Goal: Understand process/instructions

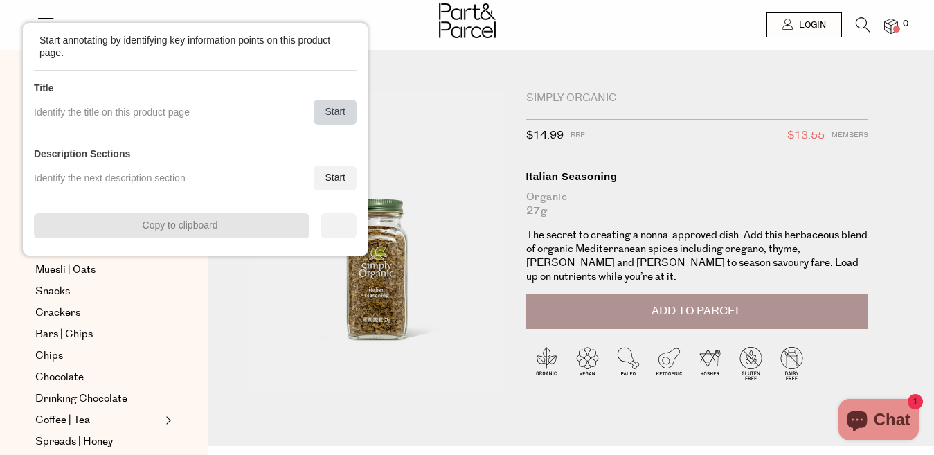
click at [319, 105] on div "Start" at bounding box center [335, 112] width 43 height 25
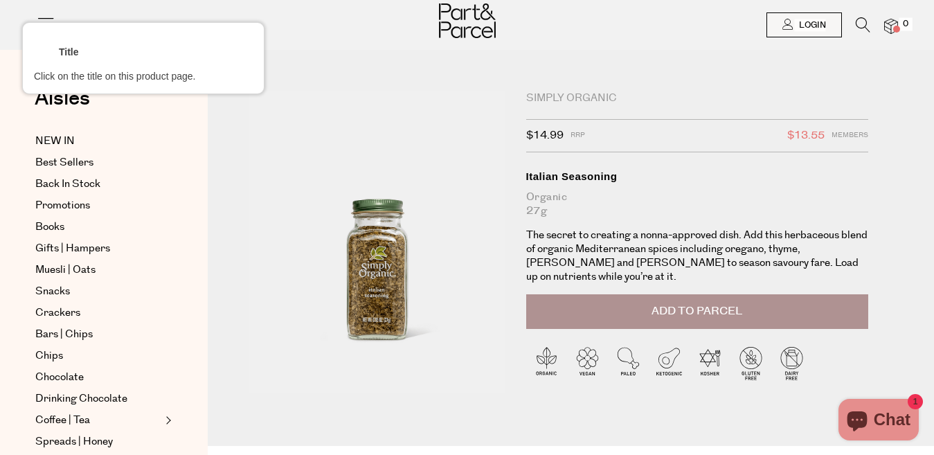
click at [563, 174] on div at bounding box center [697, 176] width 345 height 17
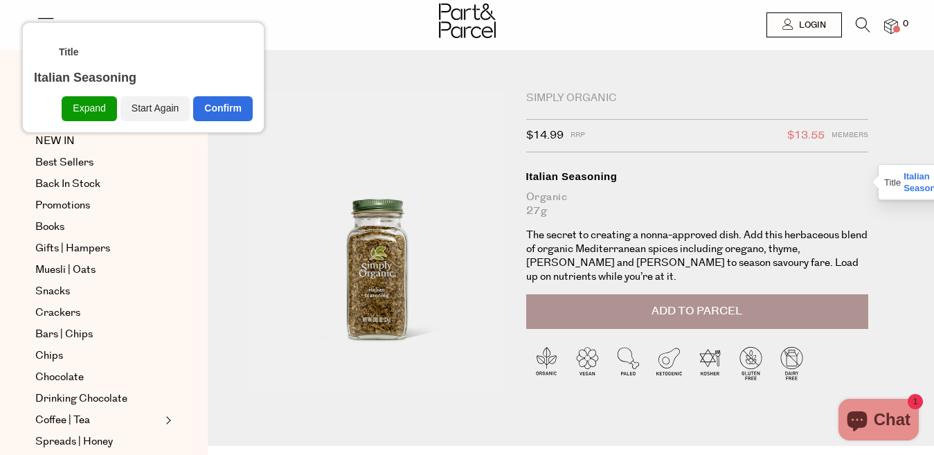
click at [571, 95] on div "Simply Organic" at bounding box center [697, 98] width 343 height 14
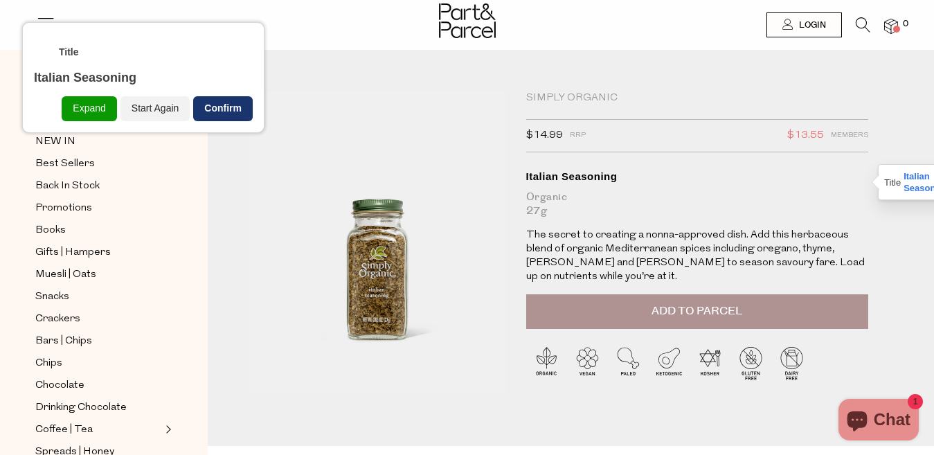
click at [238, 114] on div "Confirm" at bounding box center [223, 108] width 60 height 25
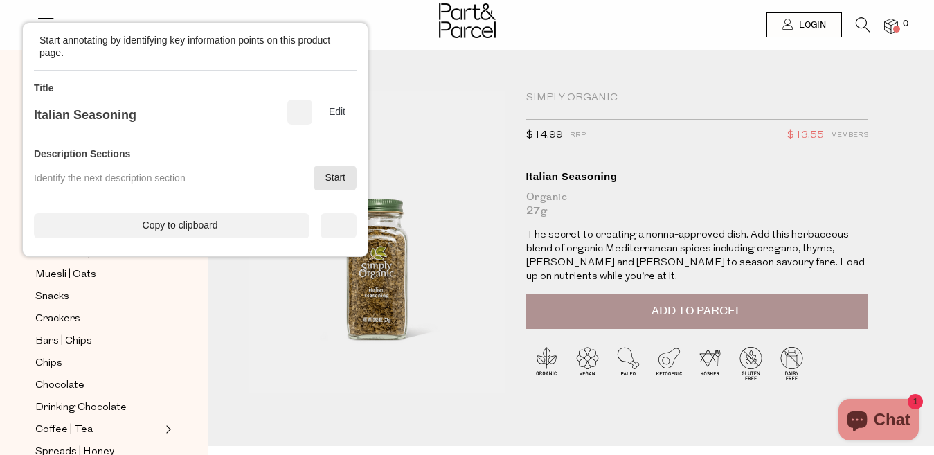
click at [328, 171] on div "Start" at bounding box center [335, 177] width 43 height 25
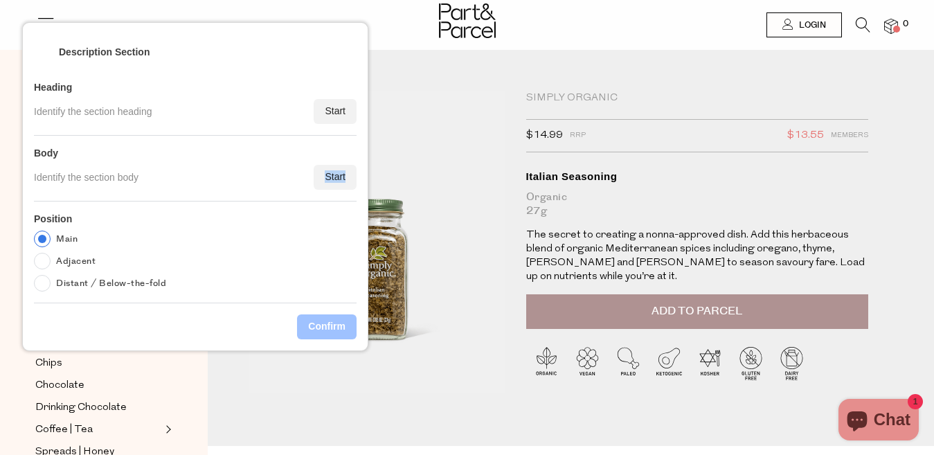
click at [328, 171] on div "Start" at bounding box center [335, 177] width 43 height 25
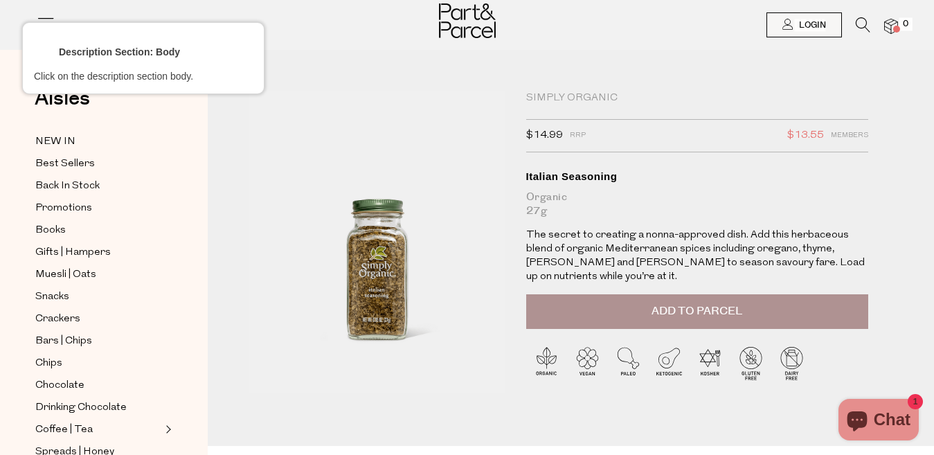
click at [563, 246] on div at bounding box center [697, 249] width 345 height 44
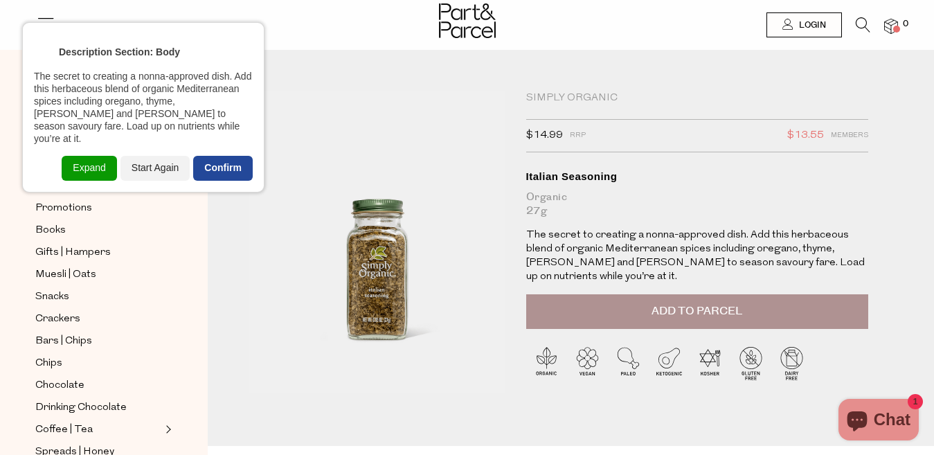
click at [217, 156] on div "Confirm" at bounding box center [223, 168] width 60 height 25
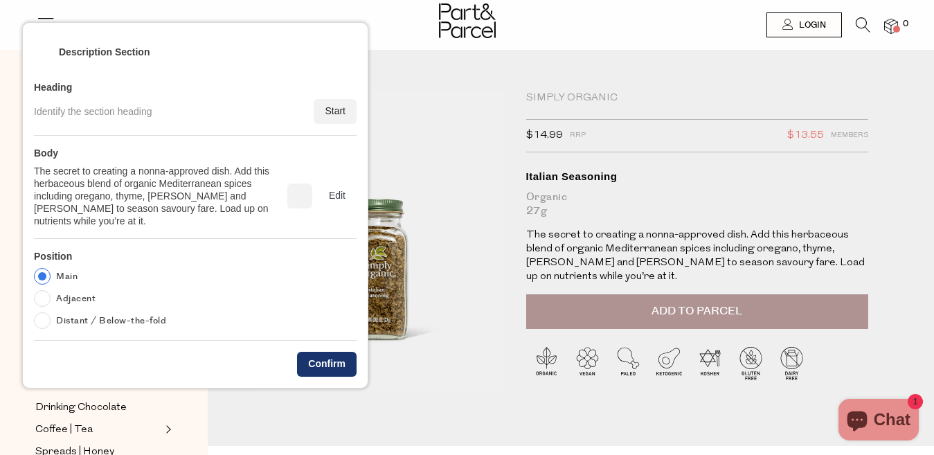
click at [334, 356] on div "Confirm" at bounding box center [327, 364] width 60 height 25
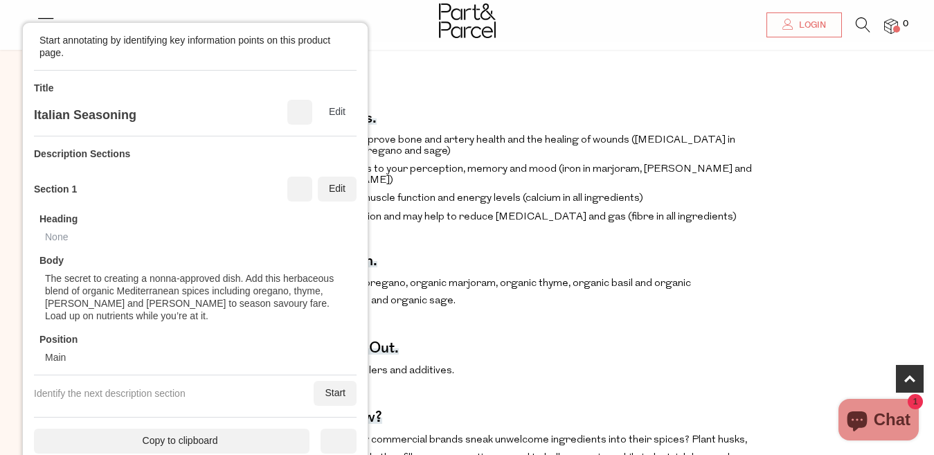
scroll to position [415, 0]
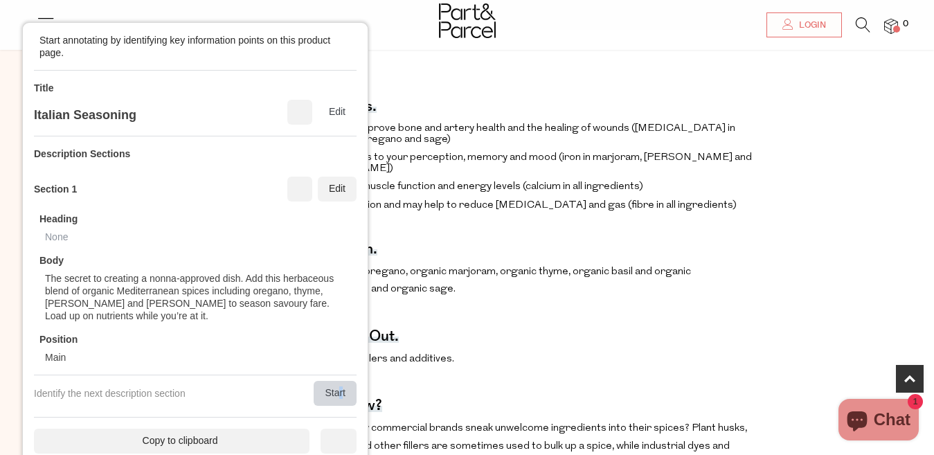
click at [341, 389] on div "Start" at bounding box center [335, 393] width 43 height 25
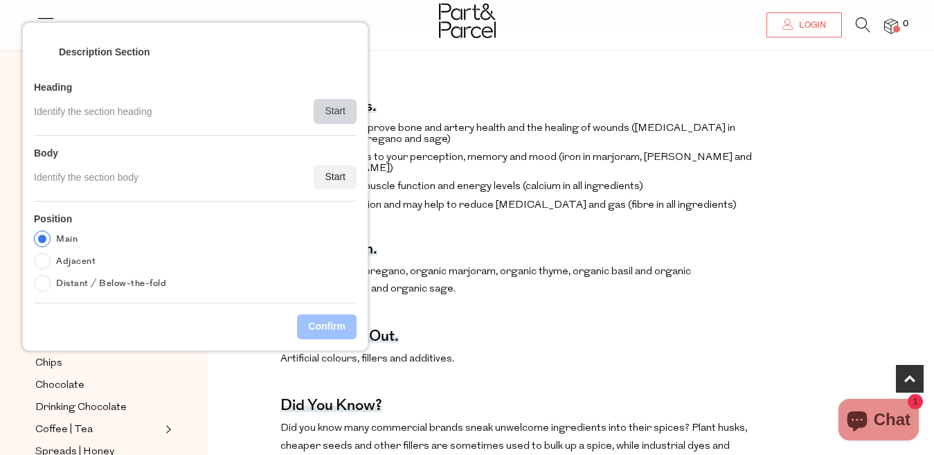
click at [350, 109] on div "Start" at bounding box center [335, 111] width 43 height 25
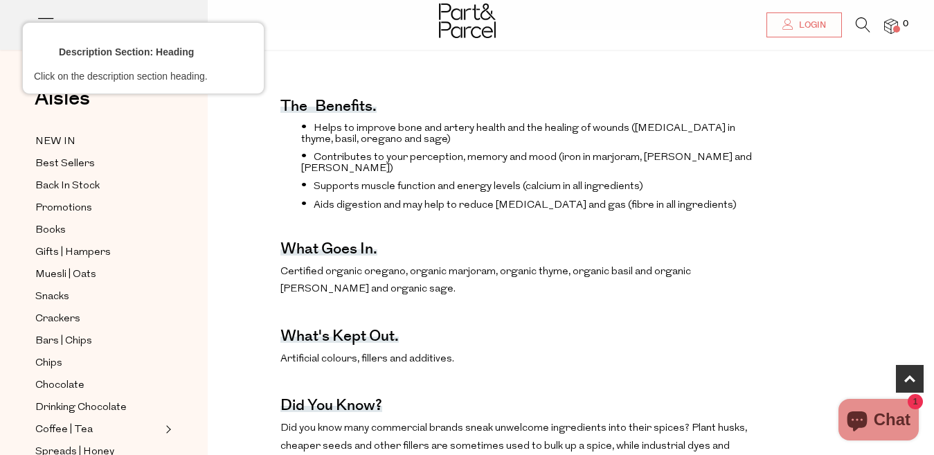
click at [322, 110] on div at bounding box center [328, 108] width 98 height 12
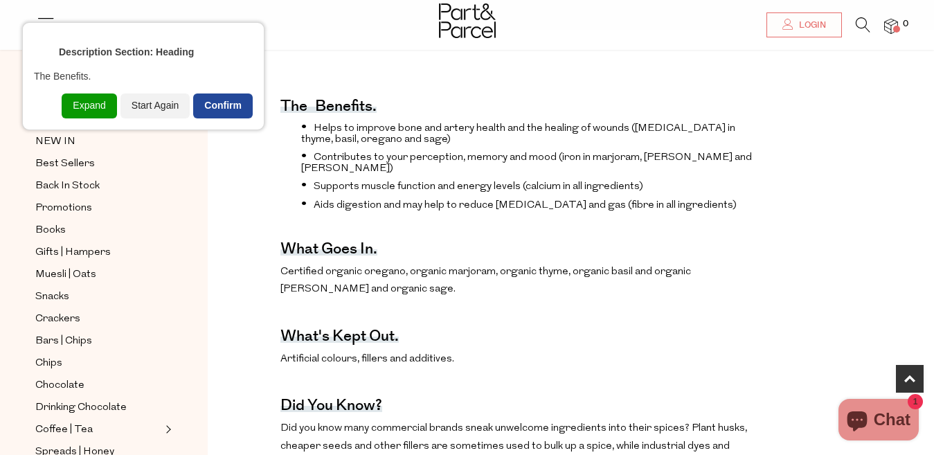
click at [222, 111] on div "Confirm" at bounding box center [223, 105] width 60 height 25
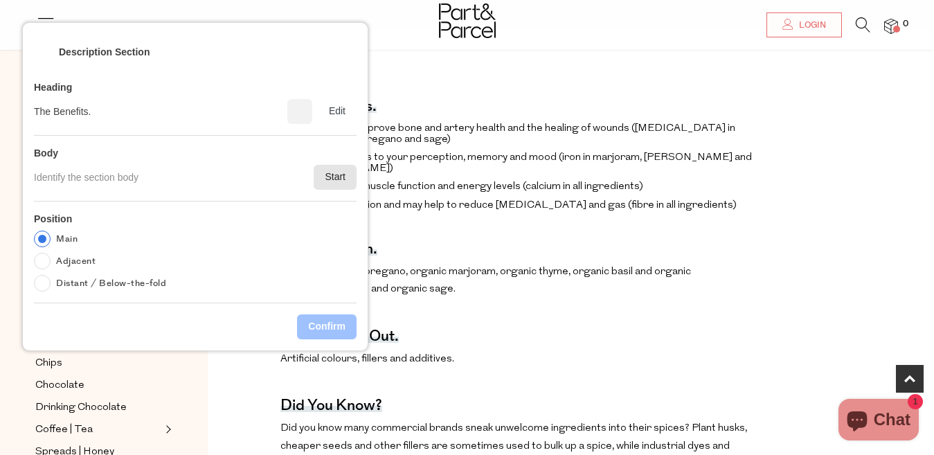
click at [326, 181] on div "Start" at bounding box center [335, 177] width 43 height 25
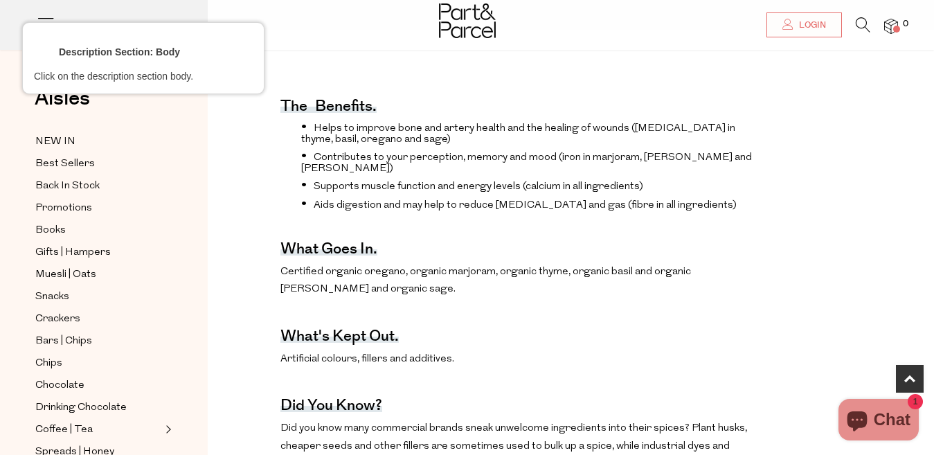
click at [349, 130] on div at bounding box center [532, 137] width 465 height 36
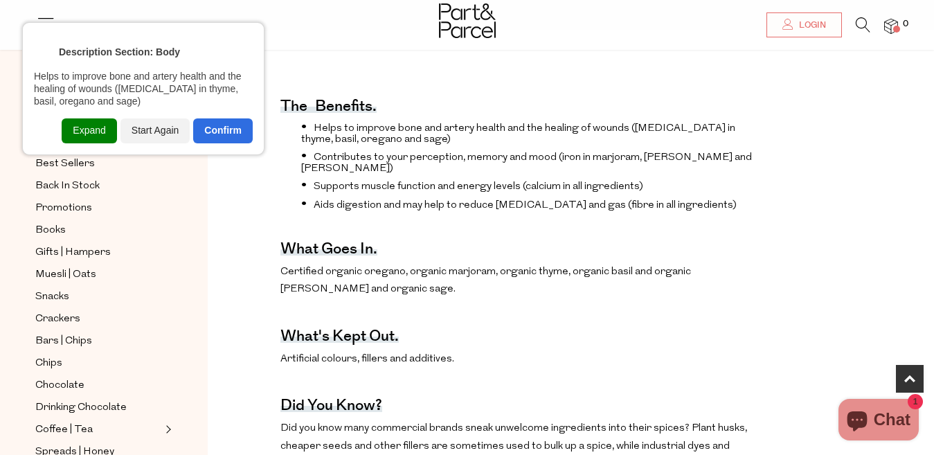
click at [96, 134] on div "Expand" at bounding box center [89, 130] width 55 height 25
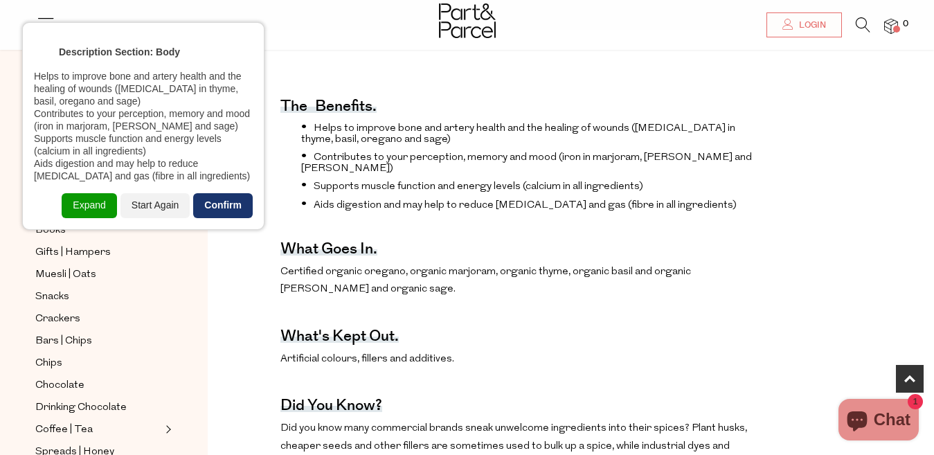
click at [217, 204] on div "Confirm" at bounding box center [223, 205] width 60 height 25
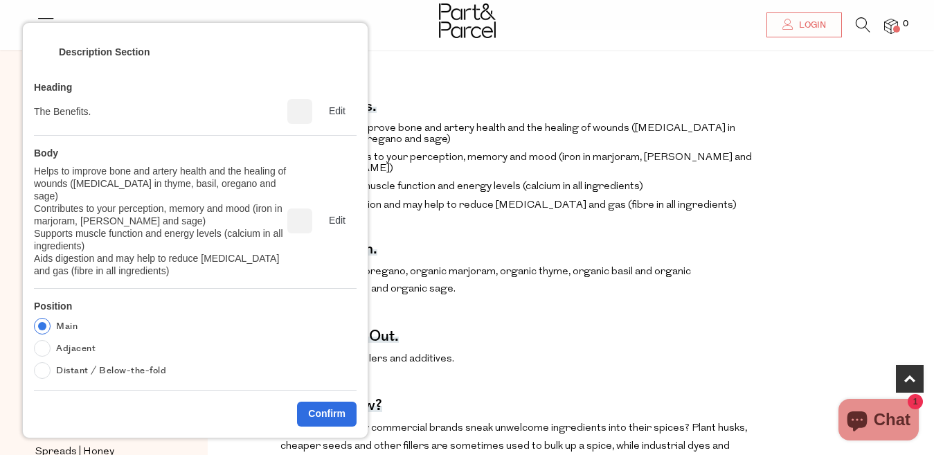
click at [64, 340] on label "Adjacent" at bounding box center [75, 348] width 39 height 17
click at [51, 340] on input "Adjacent" at bounding box center [42, 348] width 17 height 17
radio input "true"
click at [319, 404] on div "Confirm" at bounding box center [327, 413] width 60 height 25
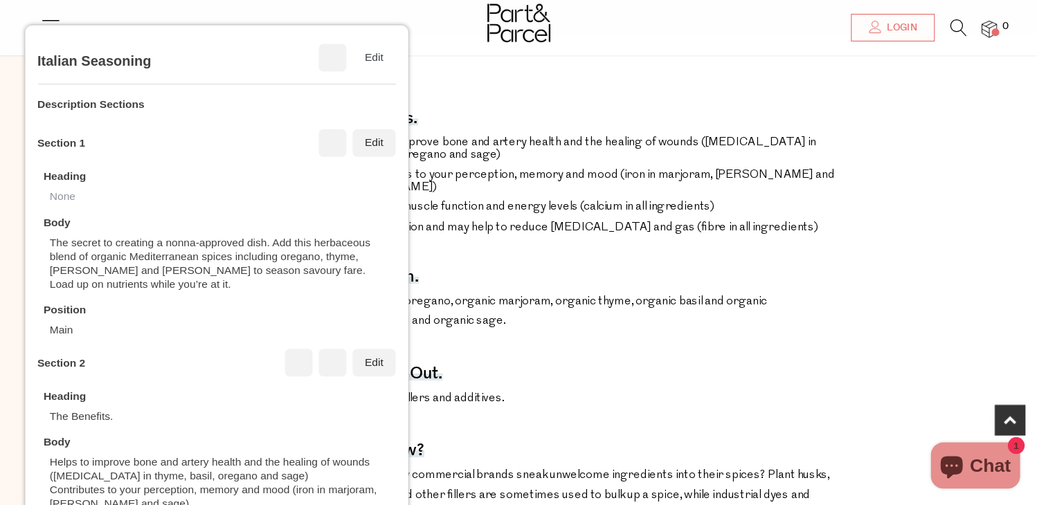
scroll to position [116, 0]
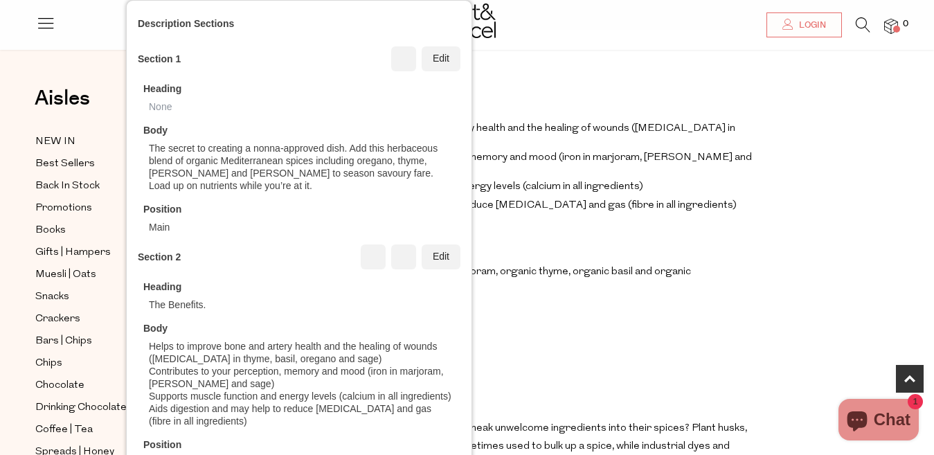
drag, startPoint x: 297, startPoint y: 163, endPoint x: 334, endPoint y: 163, distance: 36.7
click at [311, 155] on div "Section 1 Edit Heading None Body The secret to creating a nonna-approved dish. …" at bounding box center [299, 257] width 323 height 445
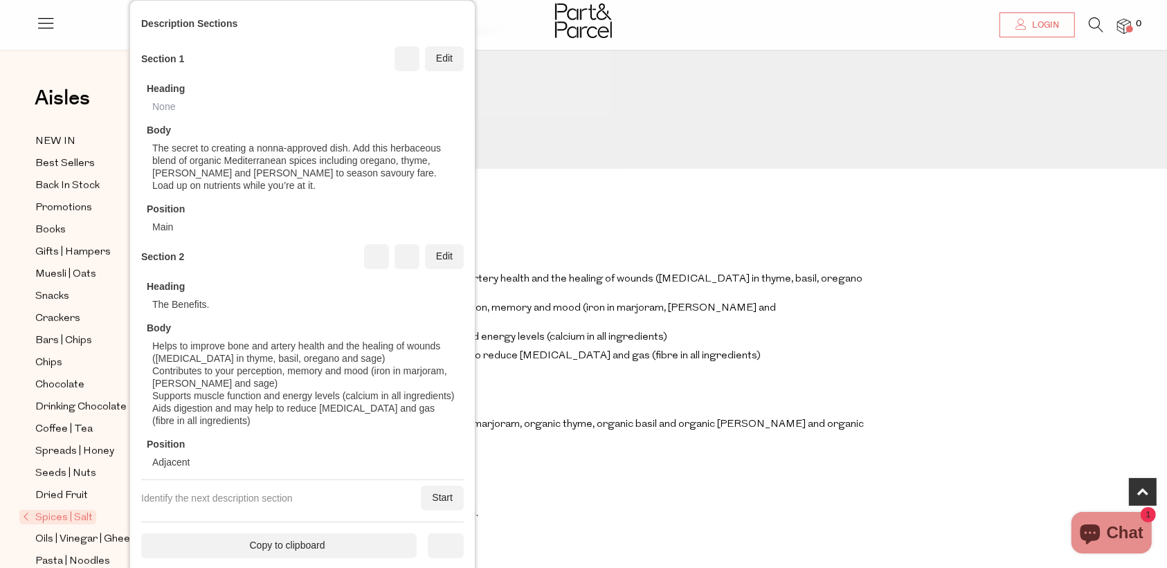
click at [421, 454] on div "Start" at bounding box center [442, 498] width 43 height 25
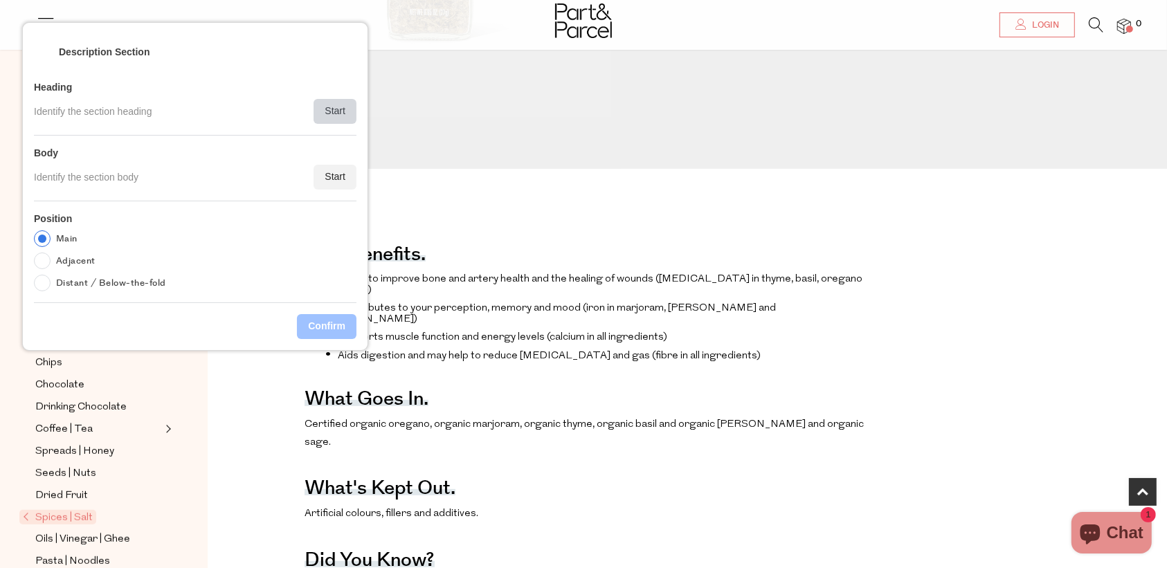
click at [336, 105] on div "Start" at bounding box center [335, 111] width 43 height 25
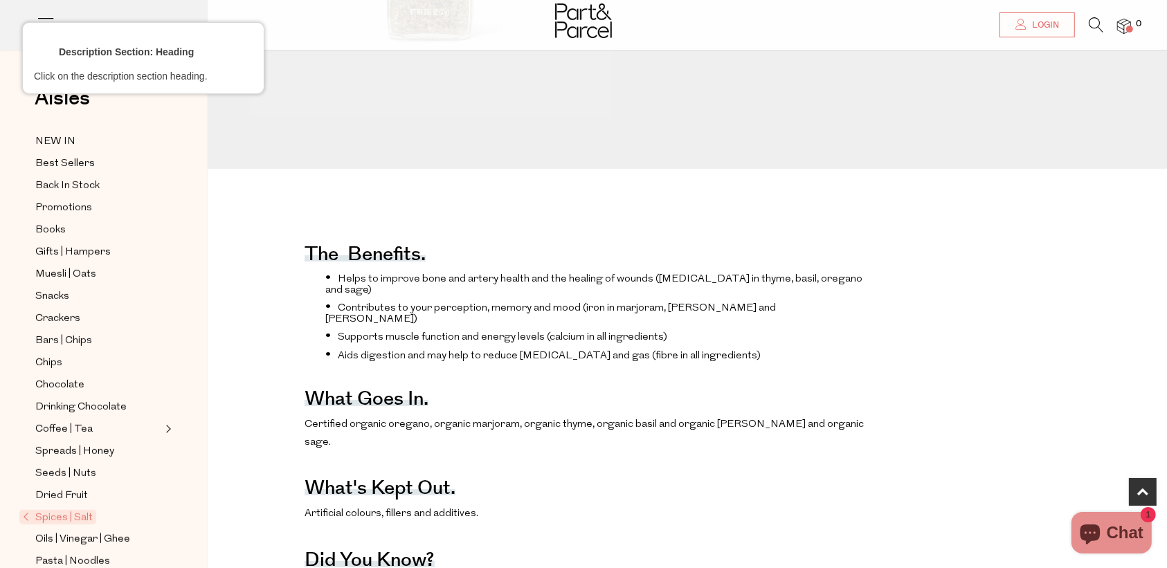
click at [357, 400] on div at bounding box center [366, 401] width 126 height 12
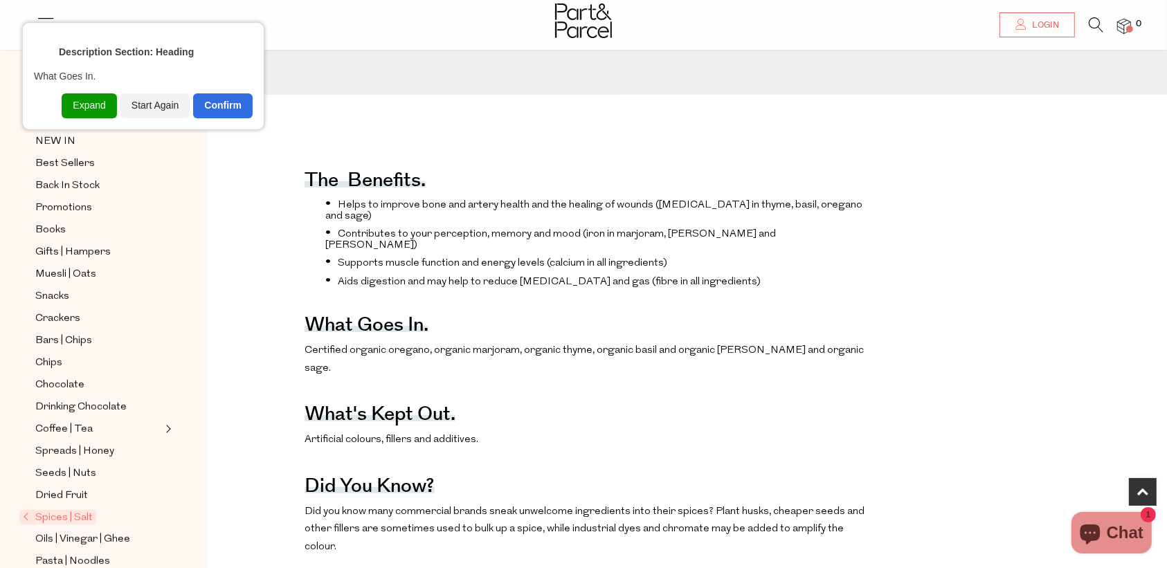
scroll to position [588, 0]
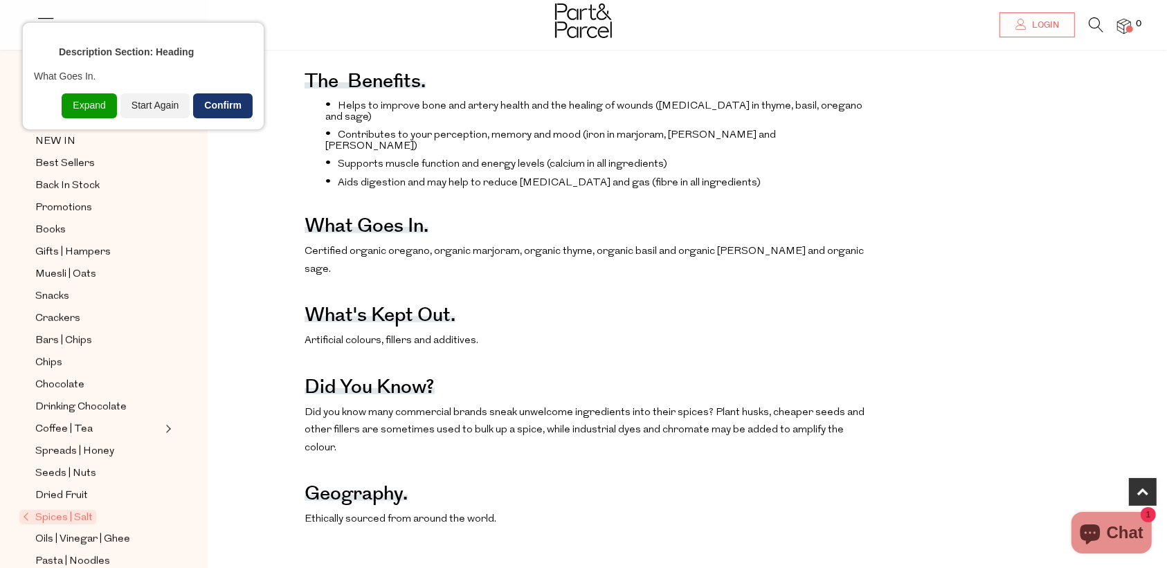
click at [222, 109] on div "Confirm" at bounding box center [223, 105] width 60 height 25
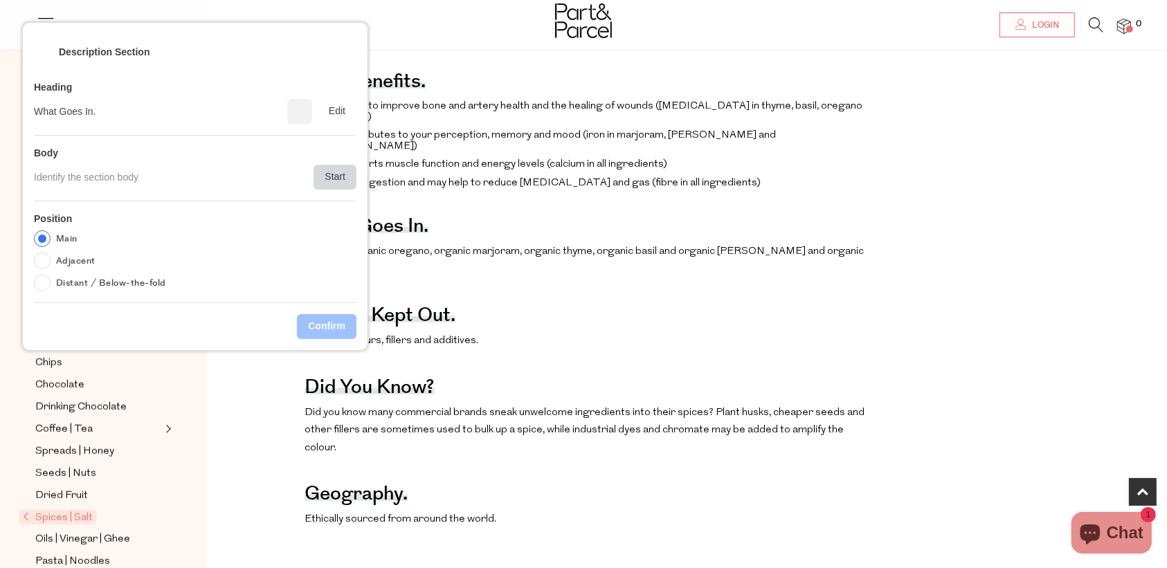
click at [338, 185] on div "Start" at bounding box center [335, 177] width 43 height 25
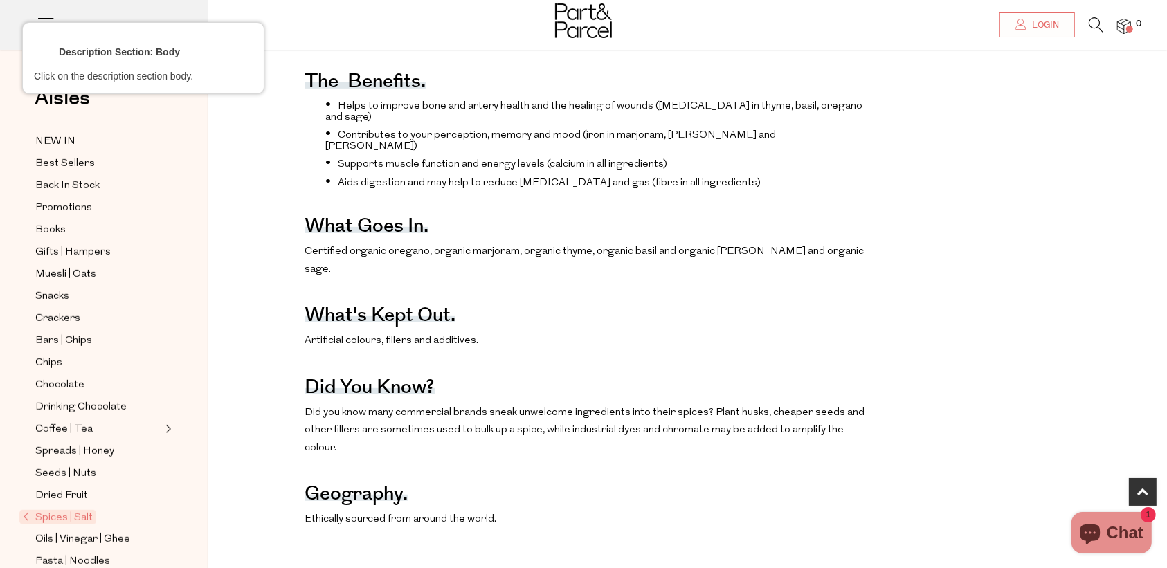
click at [368, 257] on div at bounding box center [584, 252] width 563 height 20
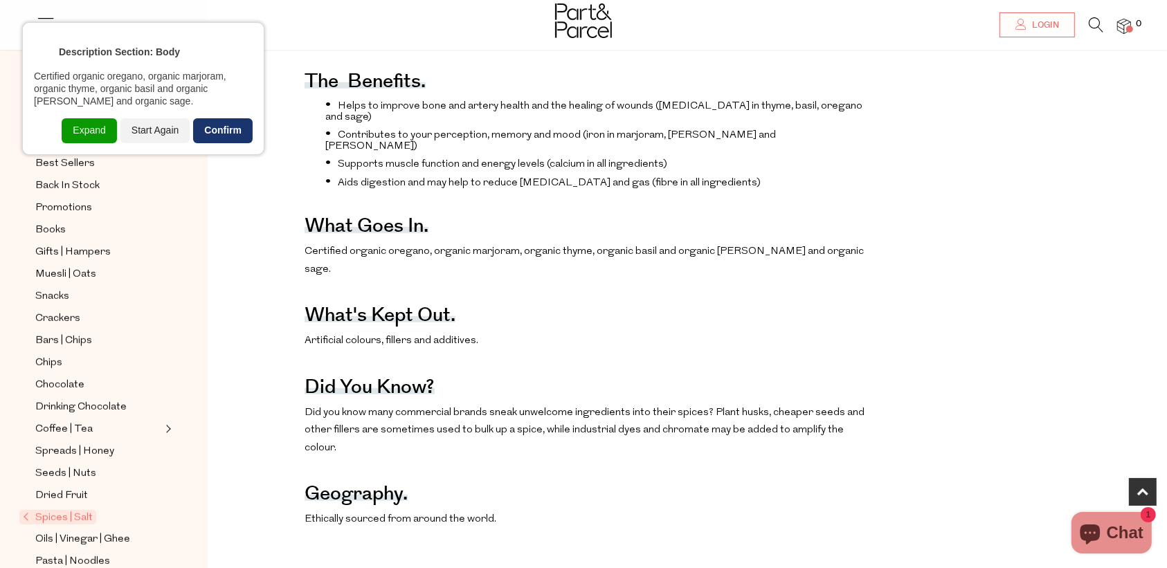
click at [208, 119] on div "Confirm" at bounding box center [223, 130] width 60 height 25
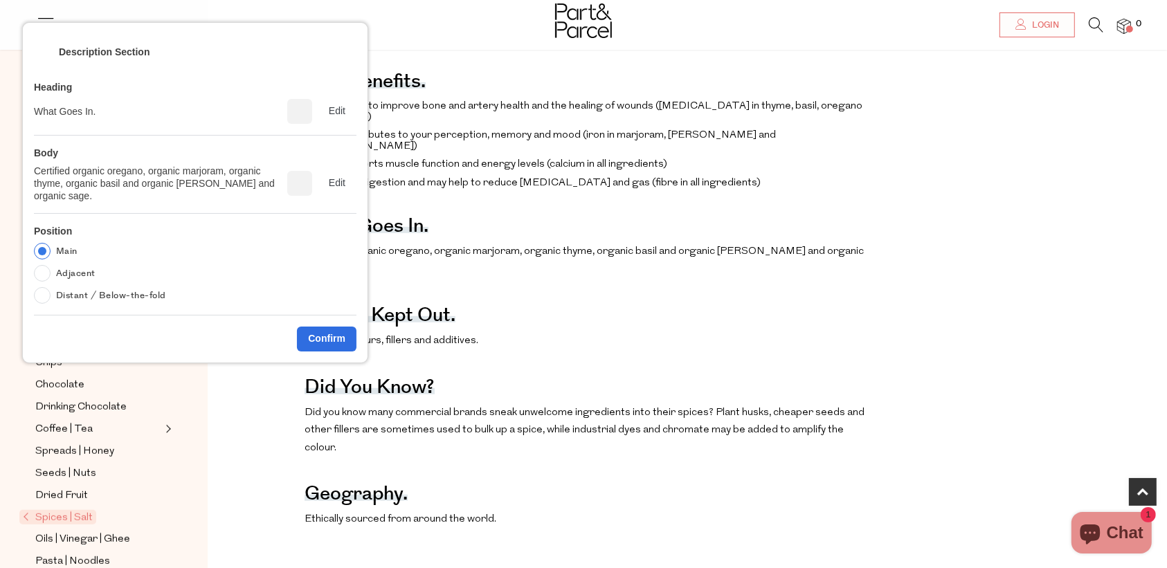
click at [70, 277] on label "Adjacent" at bounding box center [75, 273] width 39 height 17
click at [51, 277] on input "Adjacent" at bounding box center [42, 273] width 17 height 17
radio input "true"
click at [319, 340] on div "Confirm" at bounding box center [327, 339] width 60 height 25
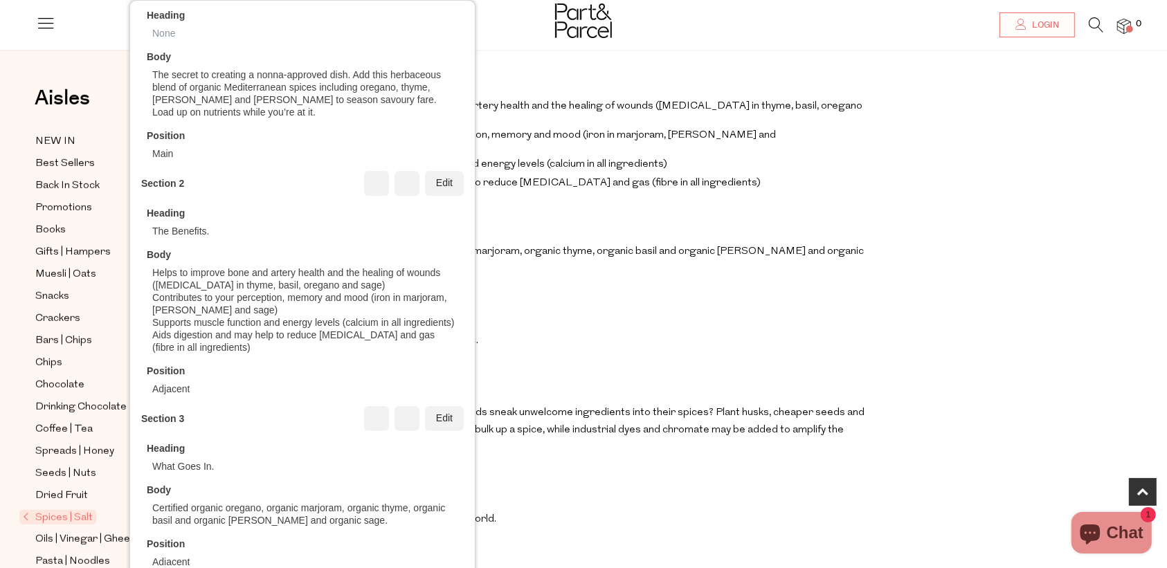
scroll to position [289, 0]
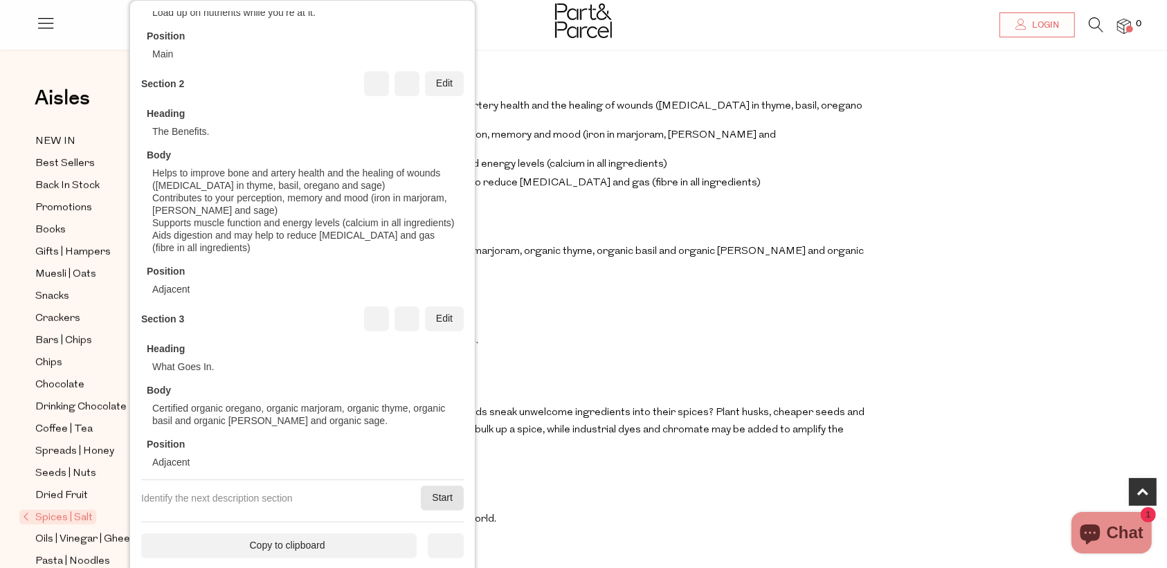
click at [422, 454] on div "Start" at bounding box center [442, 498] width 43 height 25
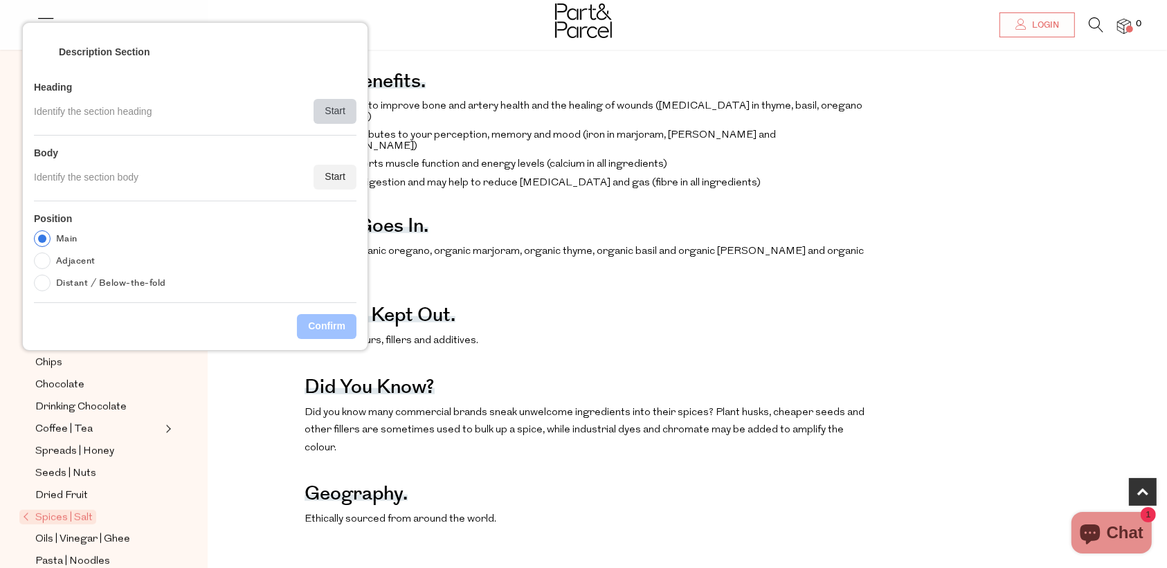
click at [341, 109] on div "Start" at bounding box center [335, 111] width 43 height 25
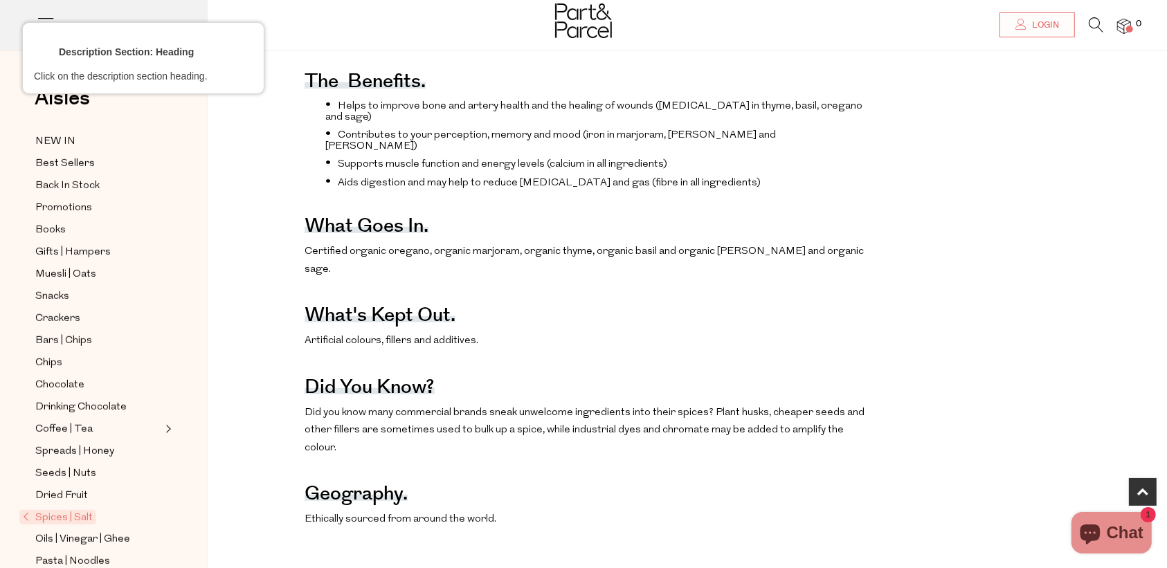
click at [379, 298] on div at bounding box center [379, 299] width 152 height 12
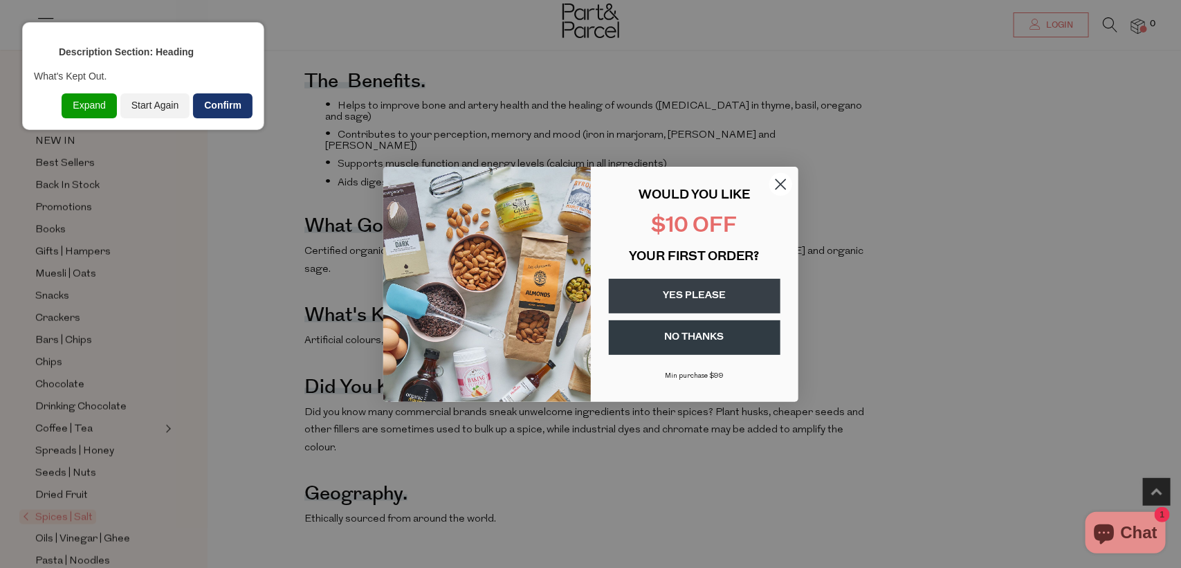
click at [227, 101] on div "Confirm" at bounding box center [223, 105] width 60 height 25
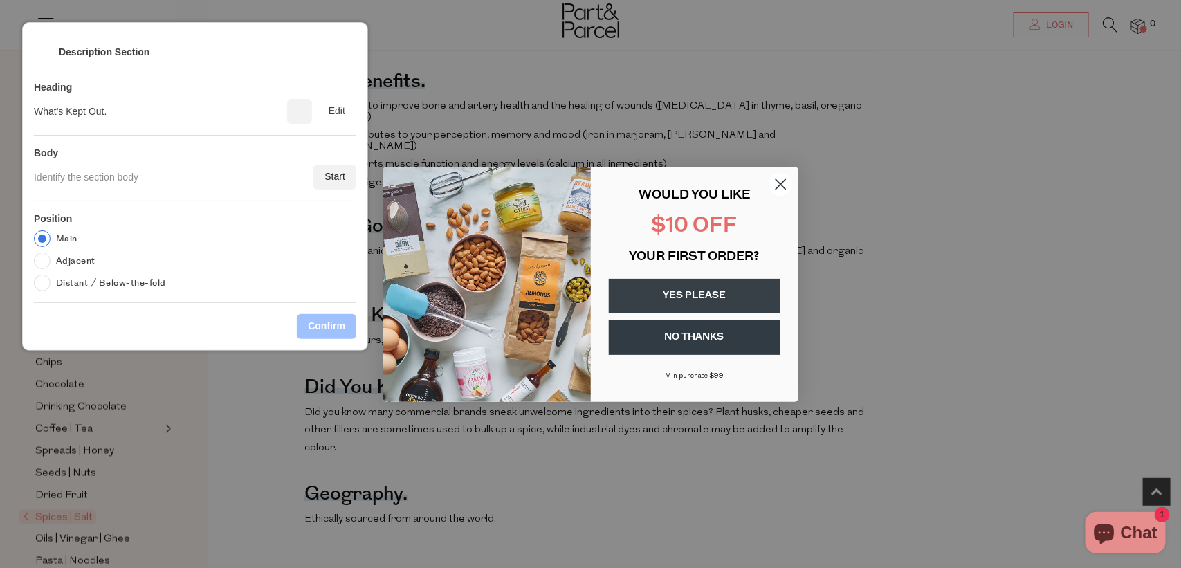
click at [782, 183] on icon "Close dialog" at bounding box center [781, 184] width 10 height 10
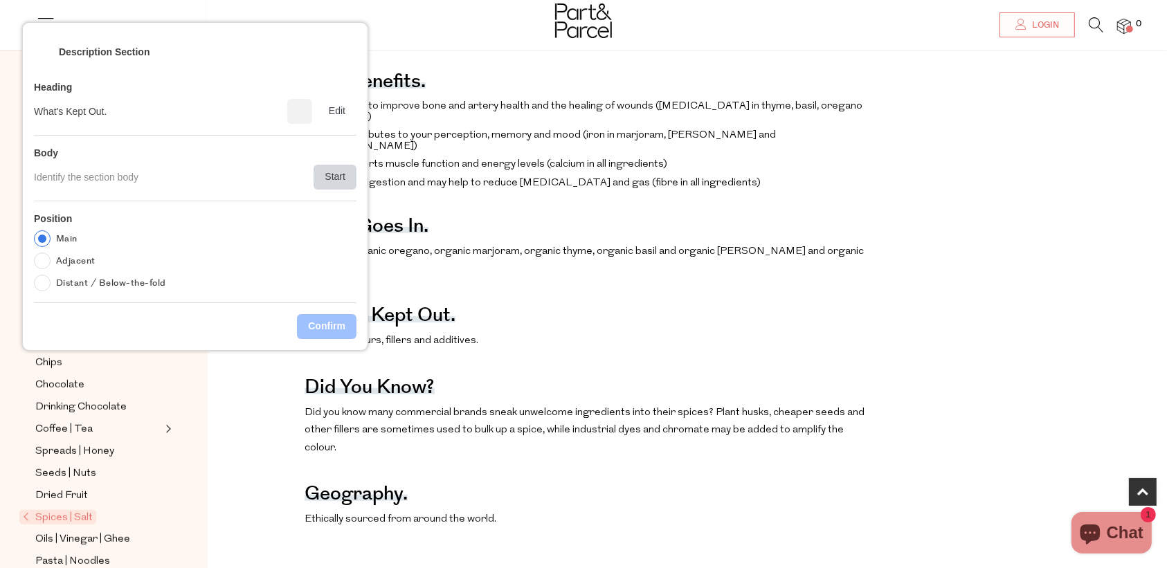
click at [347, 171] on div "Start" at bounding box center [335, 177] width 43 height 25
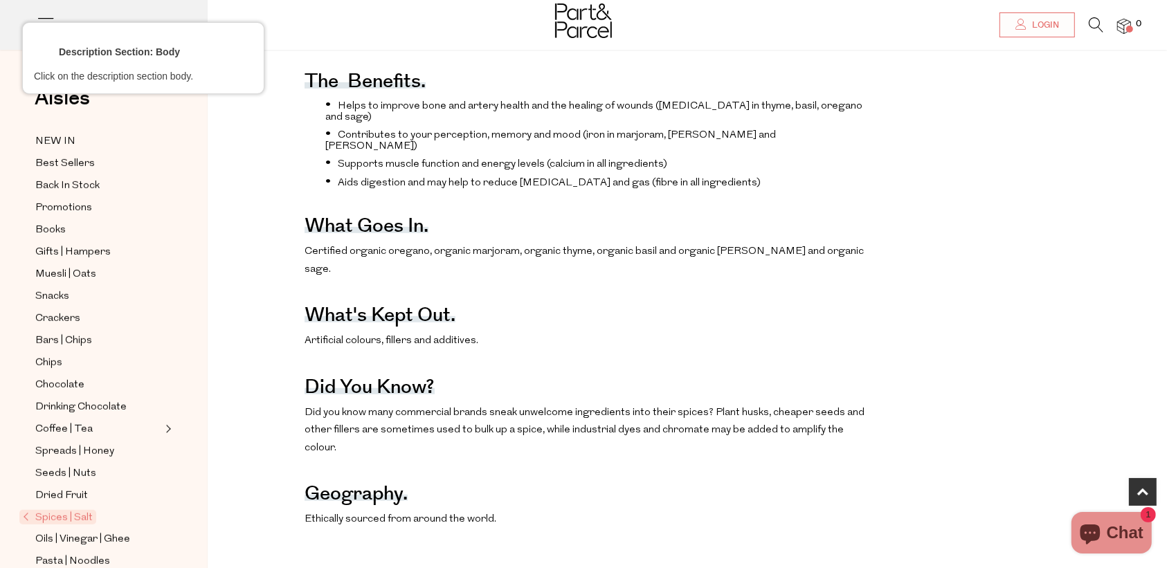
click at [386, 330] on div at bounding box center [584, 323] width 563 height 20
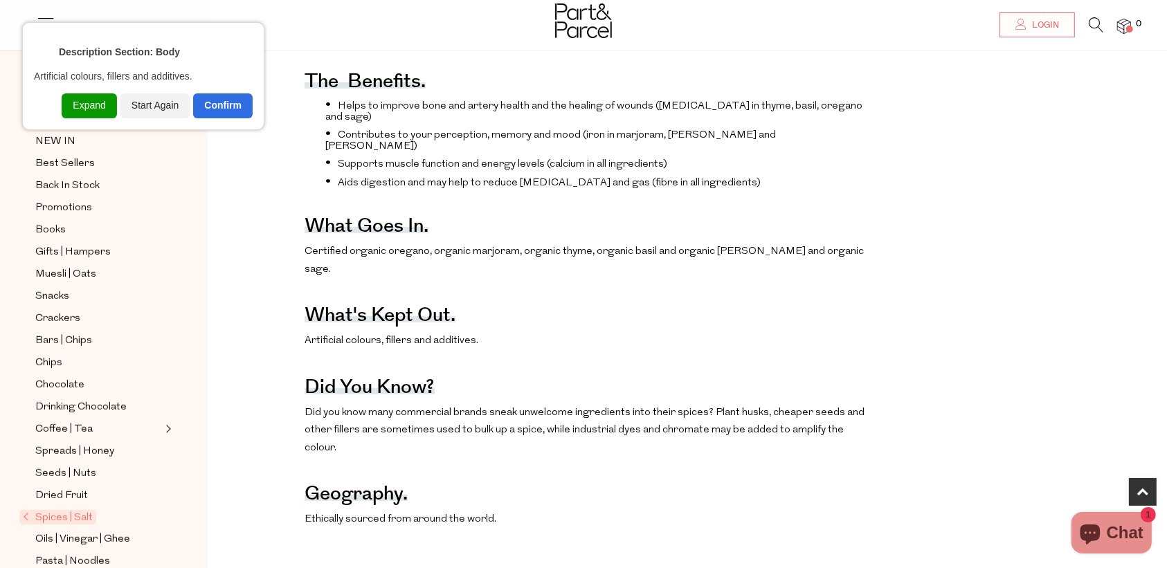
click at [226, 105] on div "Confirm" at bounding box center [223, 105] width 60 height 25
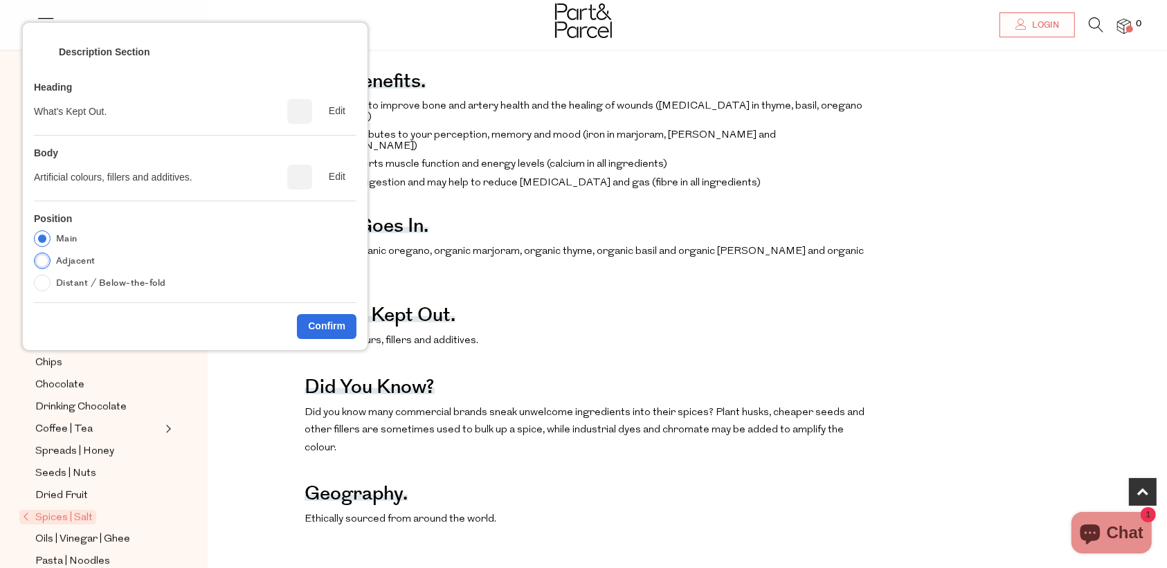
click at [76, 254] on label "Adjacent" at bounding box center [75, 261] width 39 height 17
click at [51, 254] on input "Adjacent" at bounding box center [42, 261] width 17 height 17
radio input "true"
click at [327, 329] on div "Confirm" at bounding box center [327, 326] width 60 height 25
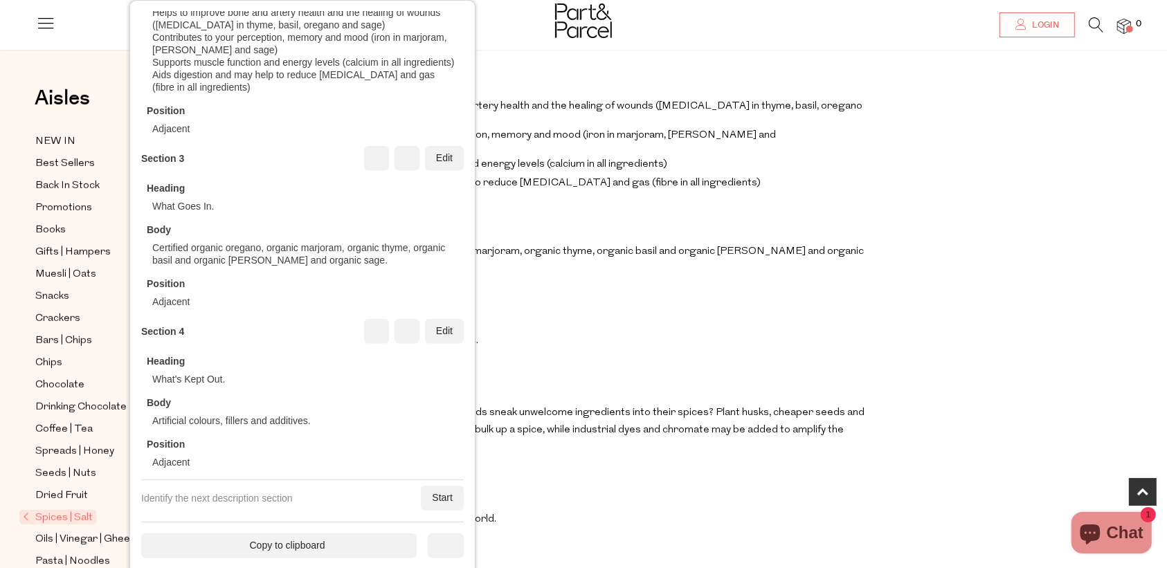
scroll to position [450, 0]
click at [433, 454] on div "Start" at bounding box center [442, 498] width 43 height 25
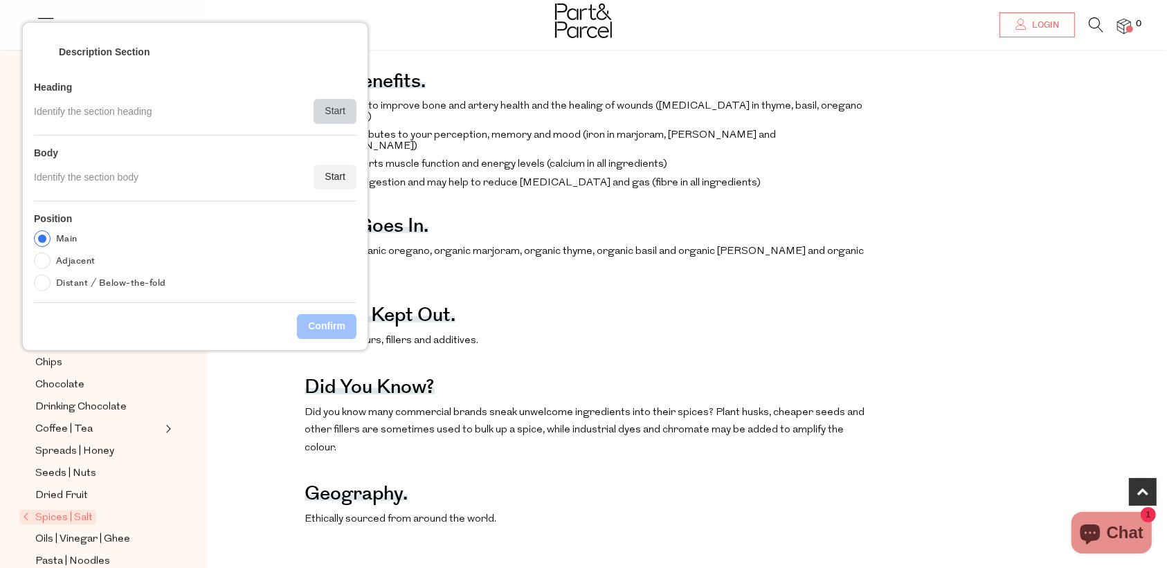
click at [338, 105] on div "Start" at bounding box center [335, 111] width 43 height 25
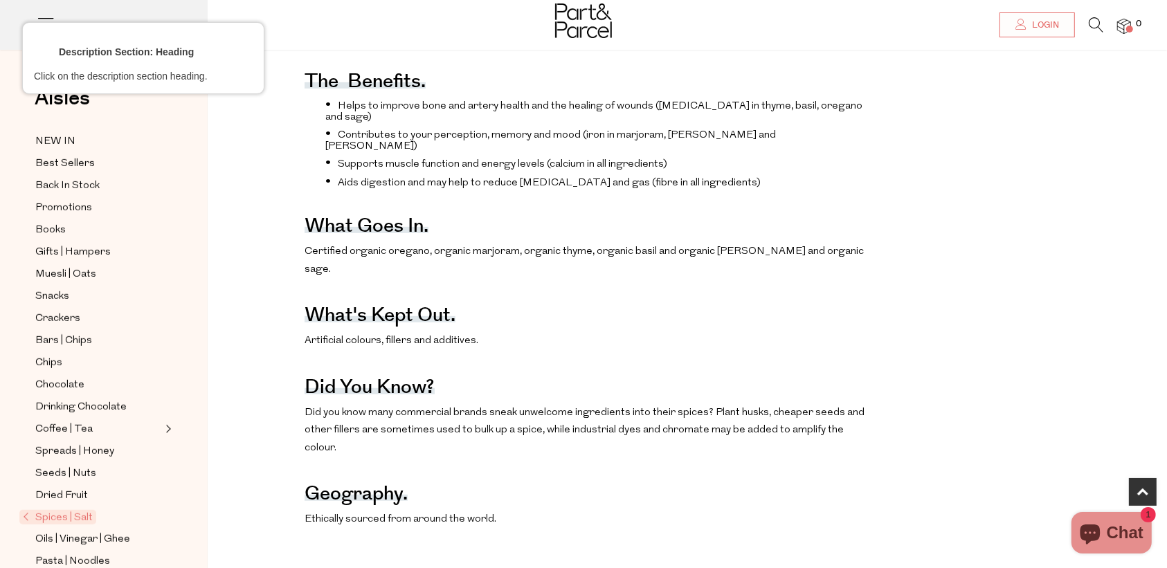
click at [362, 375] on div at bounding box center [369, 371] width 132 height 12
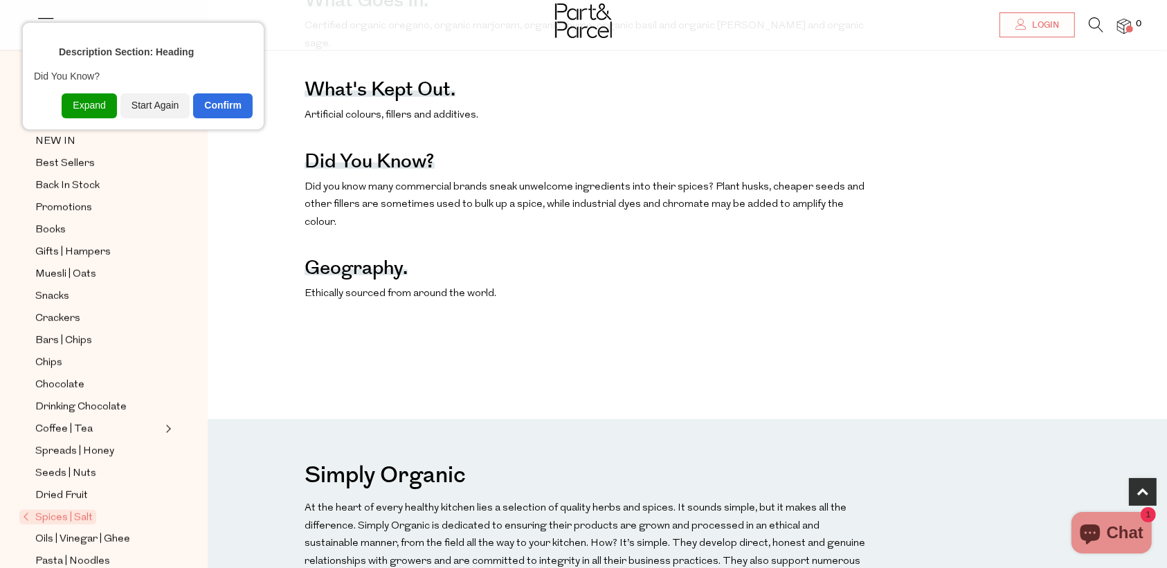
scroll to position [848, 0]
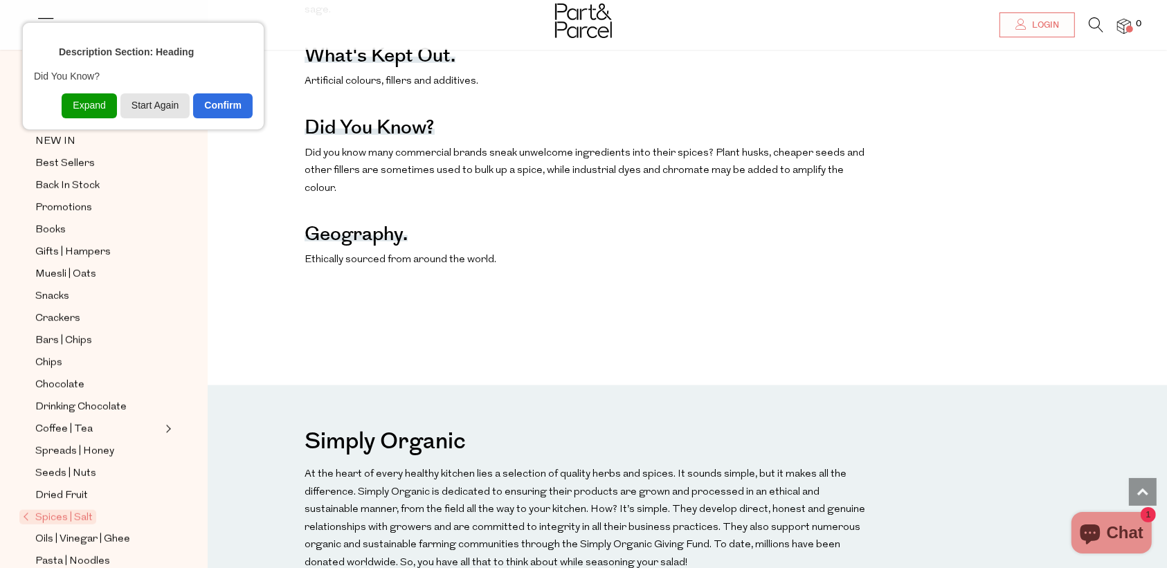
click at [167, 106] on div "Start Again" at bounding box center [155, 105] width 70 height 25
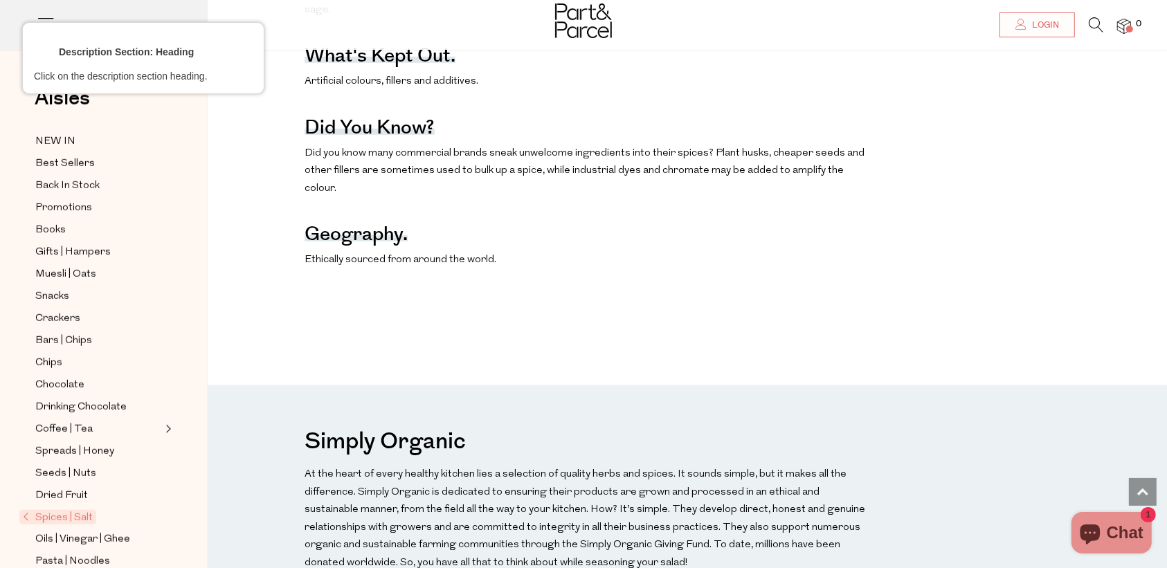
click at [365, 194] on div at bounding box center [356, 200] width 107 height 12
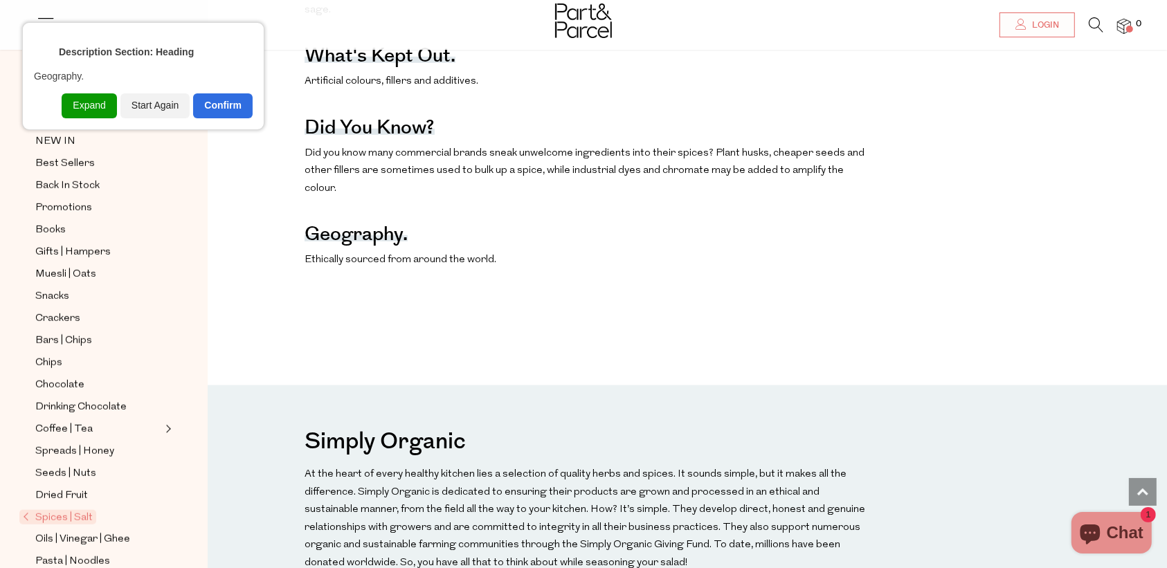
drag, startPoint x: 47, startPoint y: 45, endPoint x: 40, endPoint y: 47, distance: 7.2
click at [46, 45] on div "Description Section: Heading" at bounding box center [143, 51] width 219 height 19
click at [39, 47] on div "<" at bounding box center [40, 53] width 14 height 14
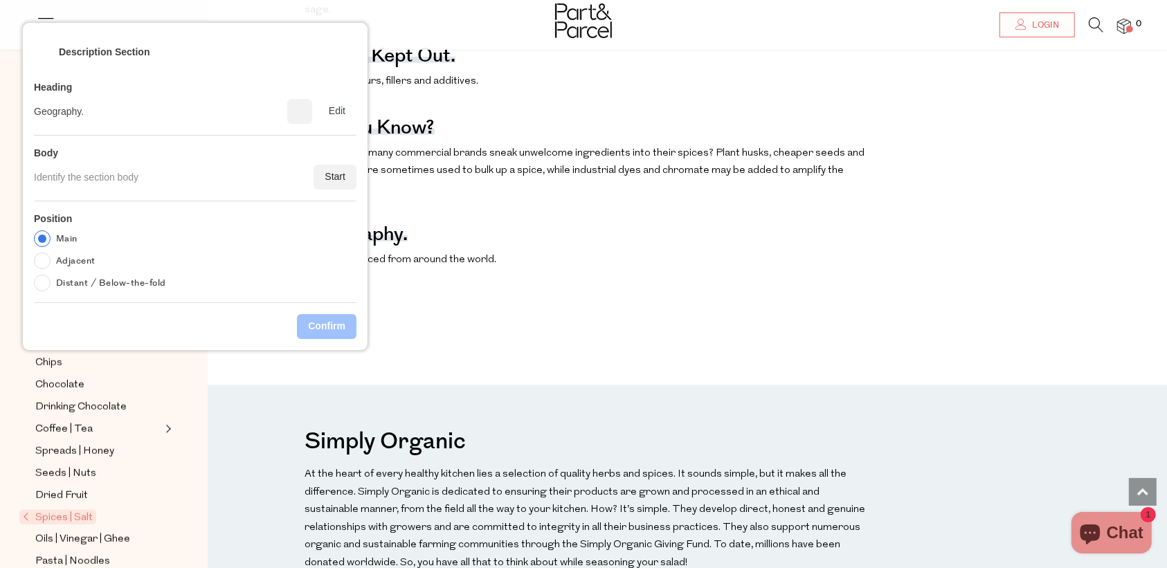
click at [39, 48] on div "<" at bounding box center [41, 53] width 14 height 14
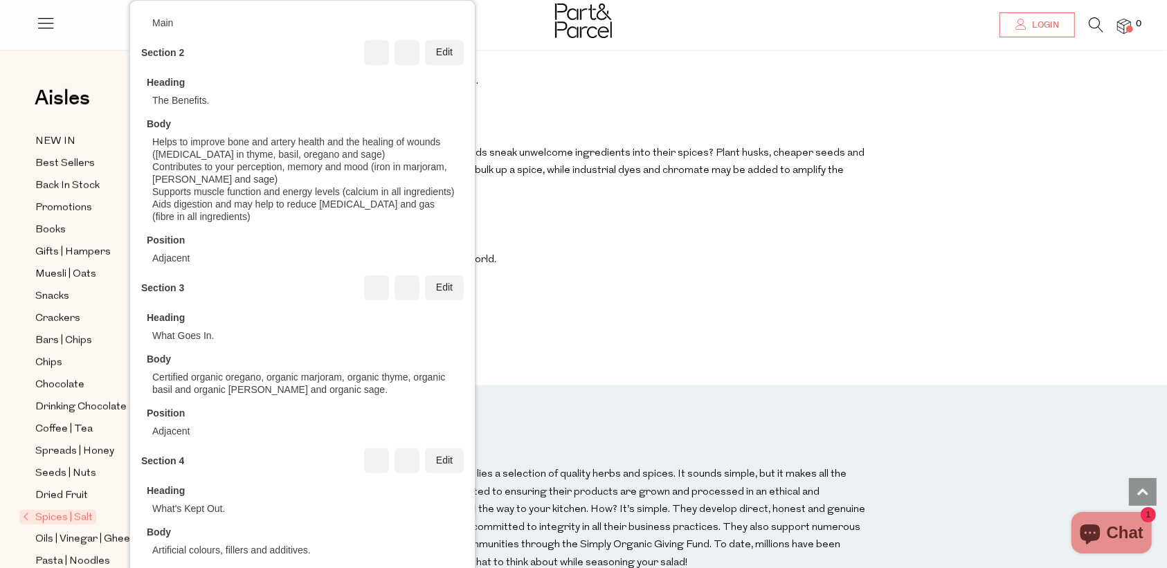
scroll to position [450, 0]
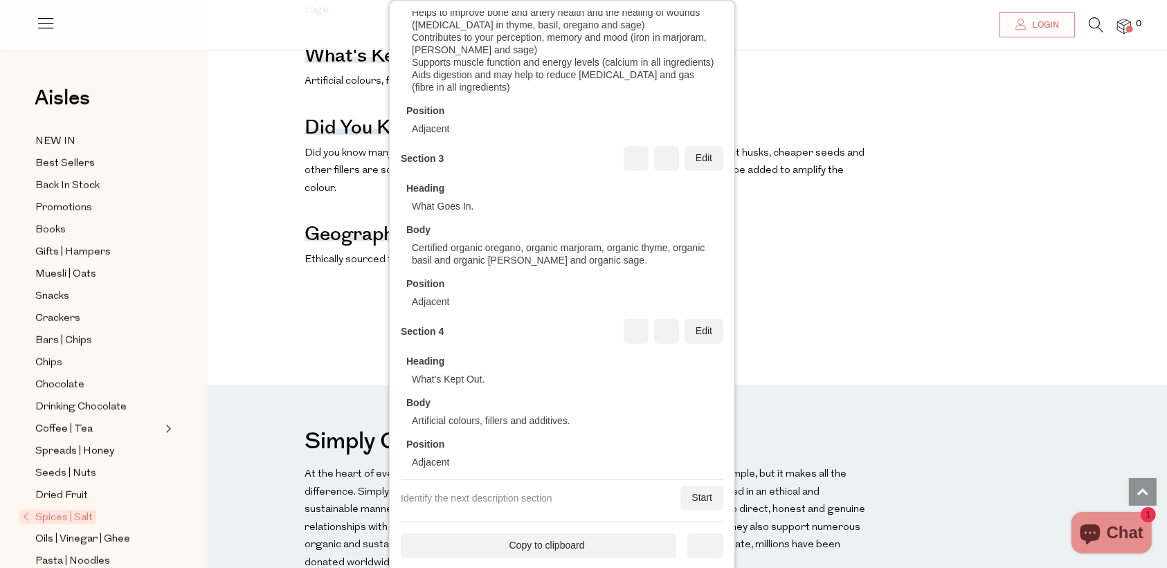
drag, startPoint x: 325, startPoint y: 445, endPoint x: 887, endPoint y: 434, distance: 561.4
click at [723, 433] on div "Heading What's Kept Out. Body Artificial colours, fillers and additives. Positi…" at bounding box center [562, 406] width 323 height 125
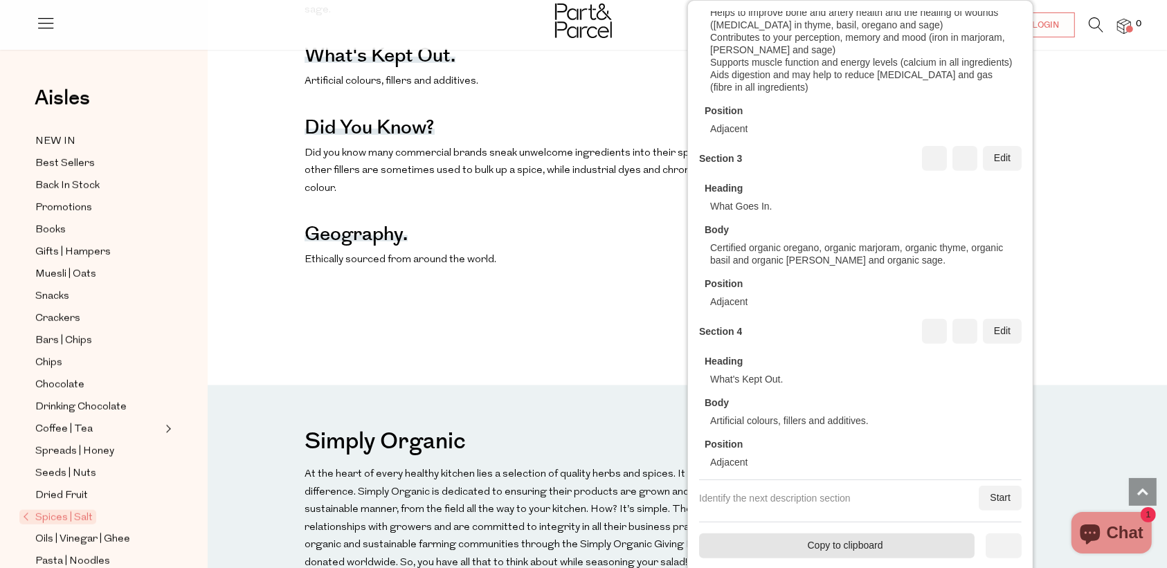
click at [797, 454] on div "Copy to clipboard" at bounding box center [836, 546] width 275 height 25
